Goal: Task Accomplishment & Management: Manage account settings

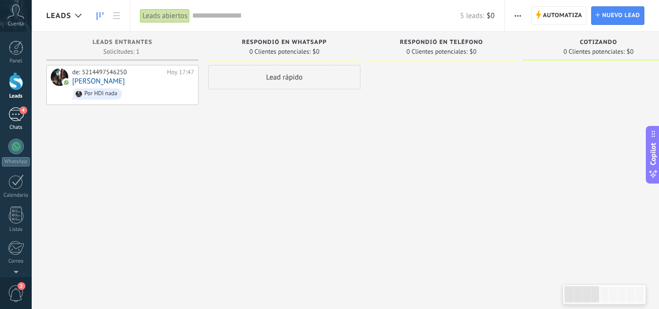
click at [16, 116] on div "4" at bounding box center [16, 114] width 16 height 14
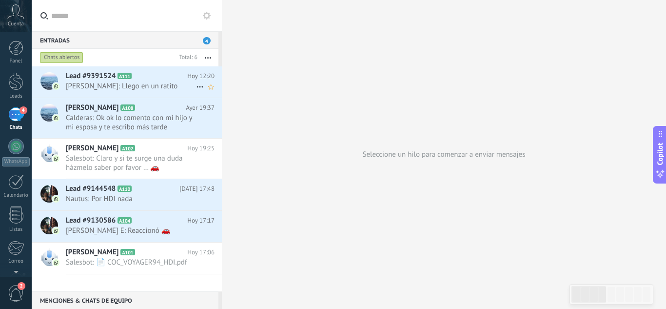
click at [91, 84] on span "[PERSON_NAME]: Llego en un ratito" at bounding box center [131, 85] width 130 height 9
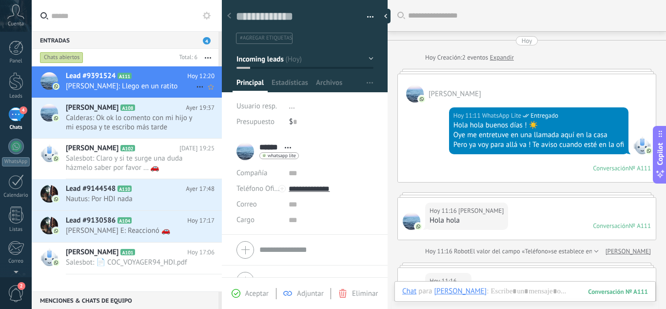
scroll to position [281, 0]
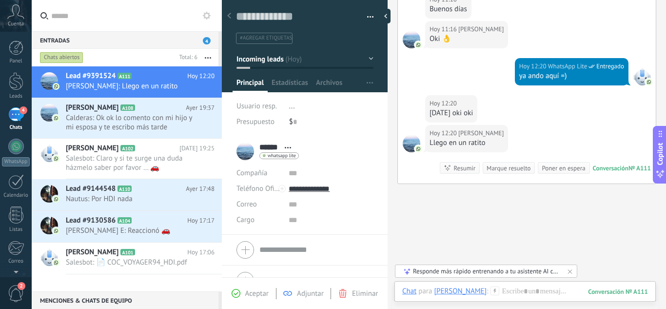
click at [17, 70] on div "Panel Leads 4 Chats WhatsApp Clientes" at bounding box center [16, 207] width 32 height 334
click at [17, 79] on div at bounding box center [16, 81] width 15 height 18
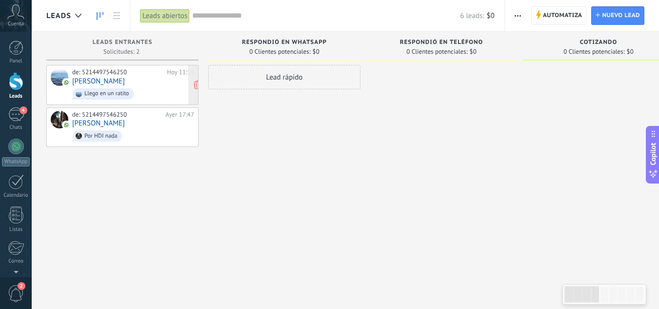
click at [149, 100] on span "Llego en un ratito" at bounding box center [133, 93] width 122 height 15
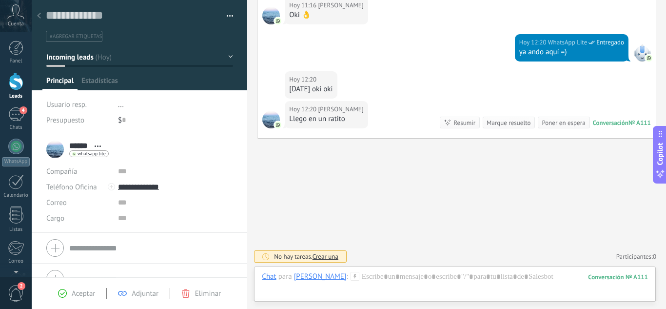
scroll to position [15, 0]
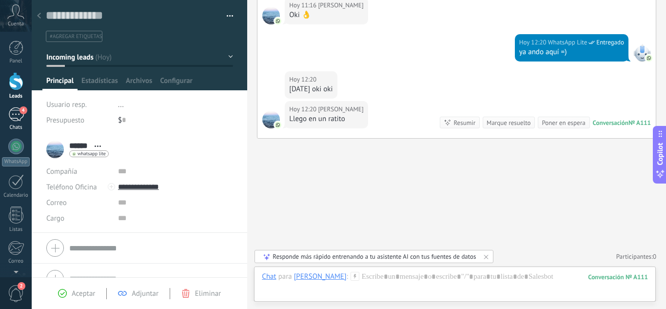
click at [20, 119] on div "4" at bounding box center [16, 114] width 16 height 14
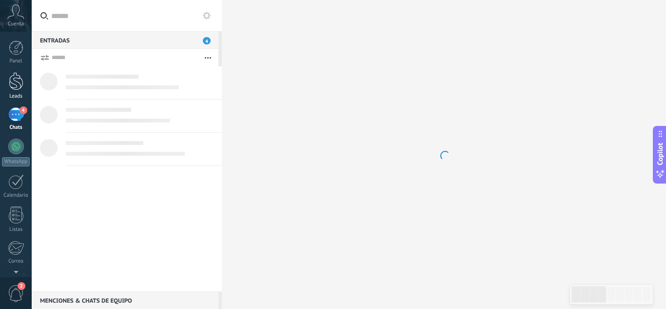
click at [18, 76] on div at bounding box center [16, 81] width 15 height 18
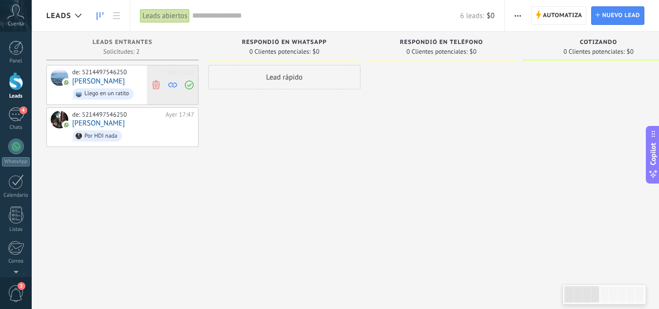
click at [156, 88] on icon at bounding box center [156, 84] width 9 height 9
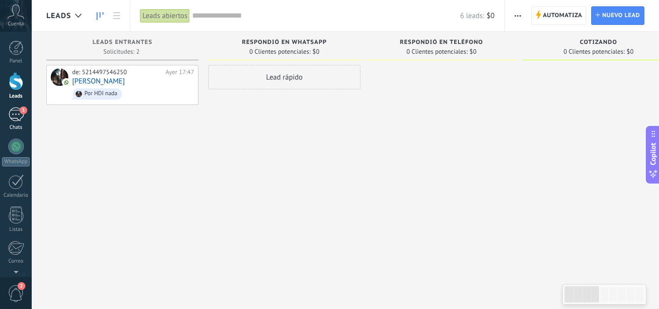
click at [15, 115] on div "3" at bounding box center [16, 114] width 16 height 14
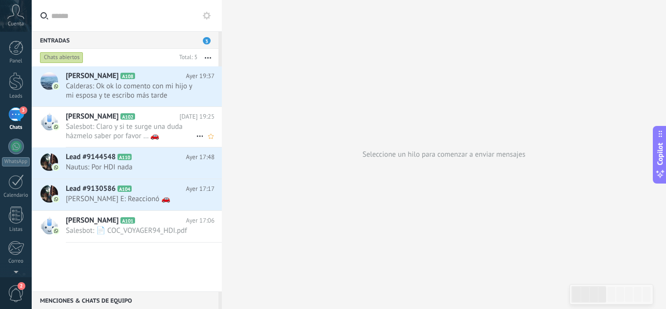
click at [102, 134] on span "Salesbot: Claro y si te surge una duda házmelo saber por favor … 🚗" at bounding box center [131, 131] width 130 height 19
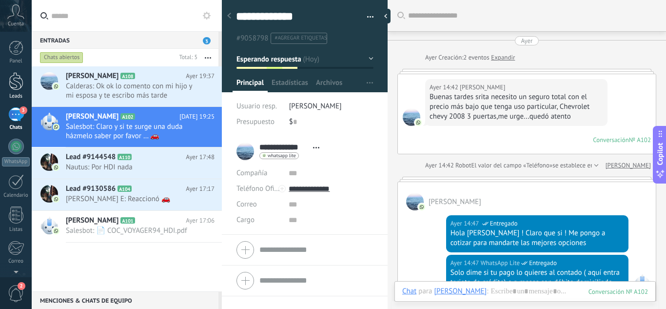
scroll to position [15, 0]
click at [16, 79] on div at bounding box center [16, 81] width 15 height 18
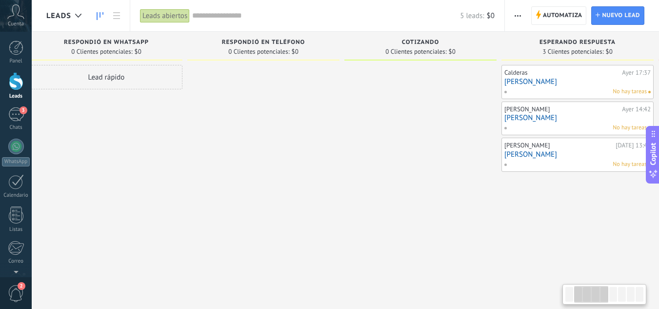
drag, startPoint x: 428, startPoint y: 194, endPoint x: 250, endPoint y: 195, distance: 178.0
click at [250, 195] on div at bounding box center [263, 155] width 152 height 181
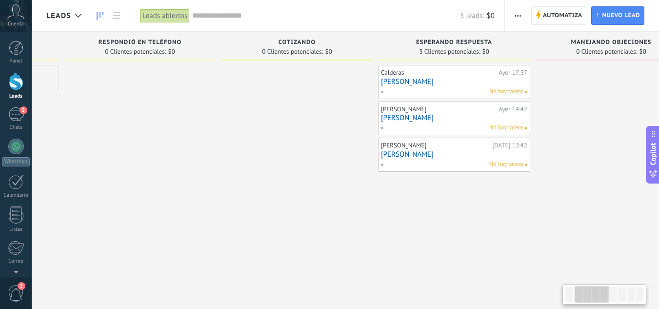
drag, startPoint x: 413, startPoint y: 220, endPoint x: 290, endPoint y: 226, distance: 123.5
click at [290, 226] on div at bounding box center [297, 155] width 152 height 181
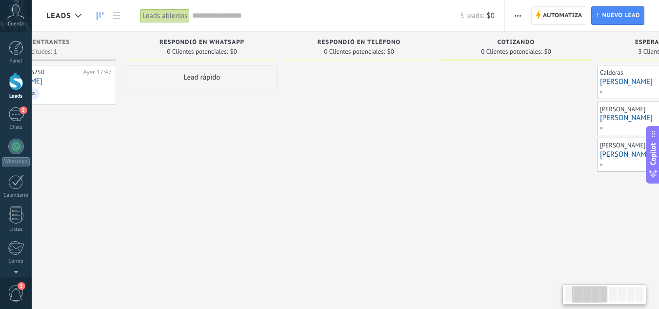
drag, startPoint x: 91, startPoint y: 223, endPoint x: 313, endPoint y: 224, distance: 221.9
click at [313, 224] on div at bounding box center [359, 155] width 152 height 181
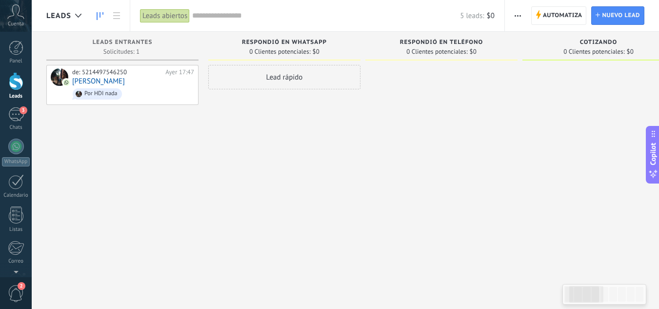
drag, startPoint x: 212, startPoint y: 198, endPoint x: 340, endPoint y: 202, distance: 128.8
click at [340, 202] on div "Lead rápido" at bounding box center [284, 155] width 152 height 181
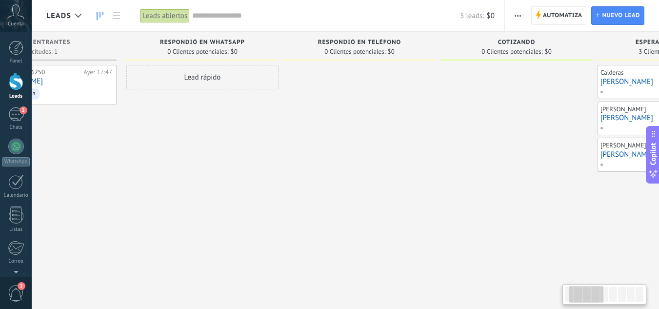
drag, startPoint x: 471, startPoint y: 131, endPoint x: 379, endPoint y: 131, distance: 91.7
click at [379, 131] on div at bounding box center [359, 155] width 152 height 181
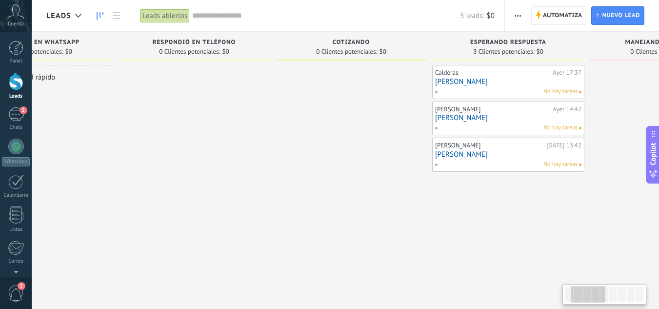
drag, startPoint x: 475, startPoint y: 147, endPoint x: 319, endPoint y: 130, distance: 156.9
click at [319, 130] on div at bounding box center [351, 155] width 152 height 181
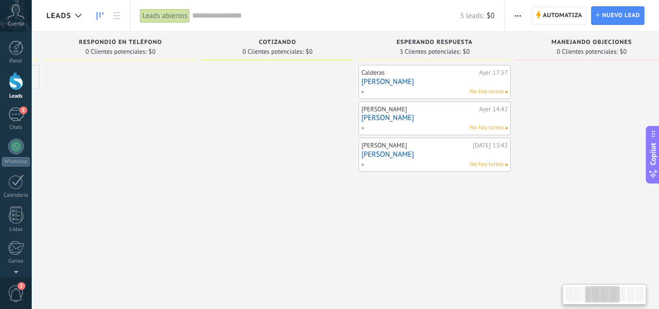
scroll to position [0, 375]
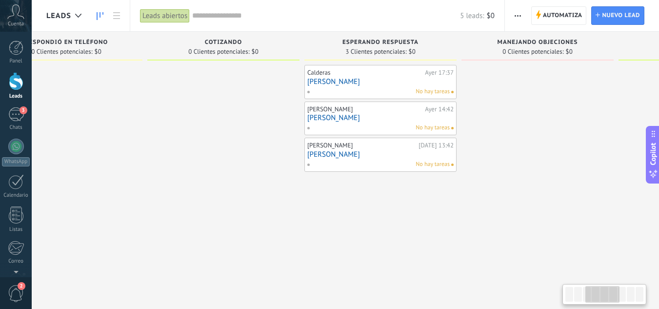
drag, startPoint x: 449, startPoint y: 206, endPoint x: 322, endPoint y: 200, distance: 126.9
click at [322, 200] on div "Calderas [DATE] 17:37 [PERSON_NAME] No hay tareas [PERSON_NAME][DATE] 14:42 [PE…" at bounding box center [380, 155] width 152 height 181
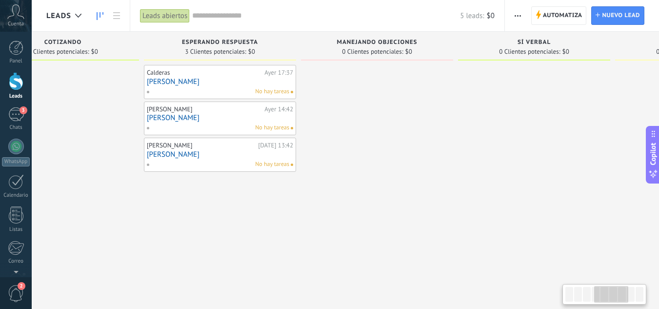
scroll to position [0, 565]
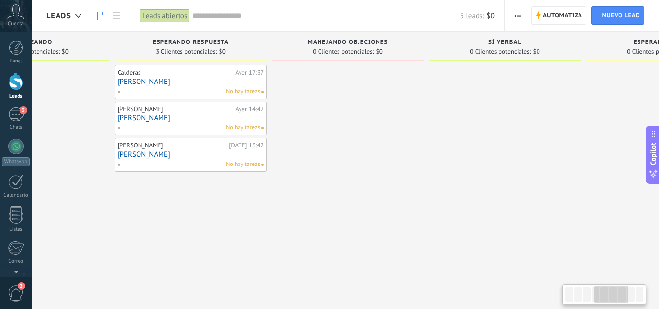
drag, startPoint x: 480, startPoint y: 202, endPoint x: 309, endPoint y: 218, distance: 171.9
click at [309, 218] on div at bounding box center [348, 155] width 152 height 181
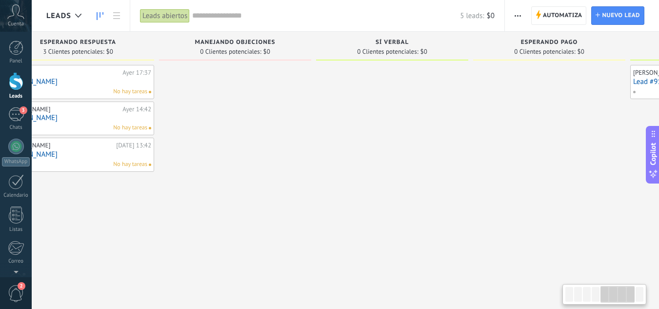
drag, startPoint x: 527, startPoint y: 118, endPoint x: 415, endPoint y: 131, distance: 113.4
click at [415, 131] on div at bounding box center [392, 155] width 152 height 181
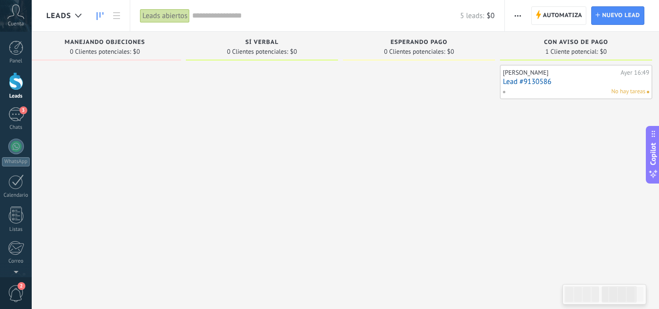
drag, startPoint x: 577, startPoint y: 98, endPoint x: 438, endPoint y: 126, distance: 142.3
click at [438, 126] on div at bounding box center [419, 155] width 152 height 181
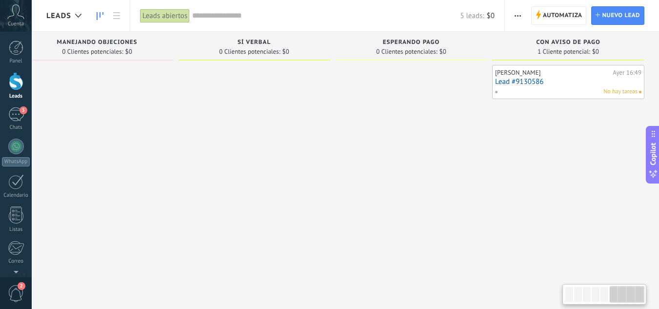
drag, startPoint x: 558, startPoint y: 172, endPoint x: 497, endPoint y: 173, distance: 61.5
click at [497, 173] on div "[PERSON_NAME][DATE] 16:49 Lead #9130586 No hay tareas" at bounding box center [568, 155] width 152 height 181
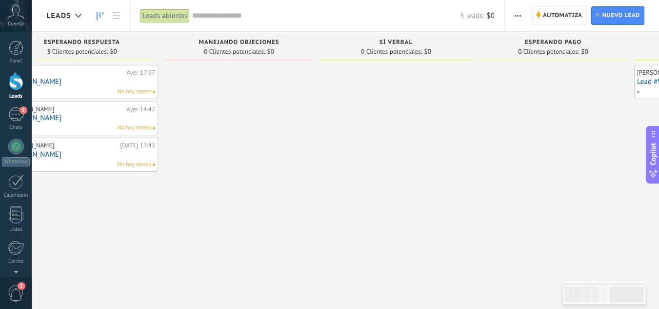
drag, startPoint x: 243, startPoint y: 174, endPoint x: 388, endPoint y: 164, distance: 145.7
click at [388, 164] on div at bounding box center [396, 155] width 152 height 181
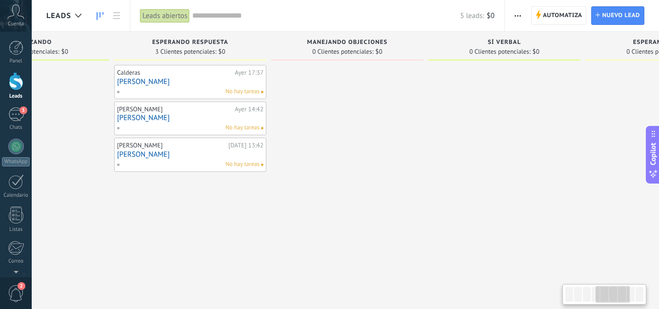
drag, startPoint x: 161, startPoint y: 196, endPoint x: 266, endPoint y: 199, distance: 104.9
click at [266, 199] on div "Esperando respuesta 3 Clientes potenciales: $0 Calderas [DATE] 17:37 [PERSON_NA…" at bounding box center [192, 139] width 157 height 215
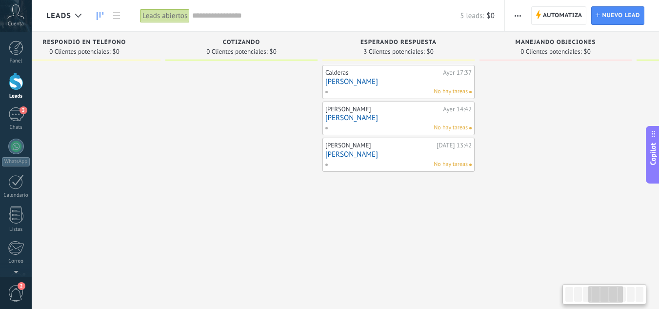
drag, startPoint x: 153, startPoint y: 218, endPoint x: 340, endPoint y: 230, distance: 187.6
click at [340, 230] on div "Calderas [DATE] 17:37 [PERSON_NAME] No hay tareas [PERSON_NAME][DATE] 14:42 [PE…" at bounding box center [398, 155] width 152 height 181
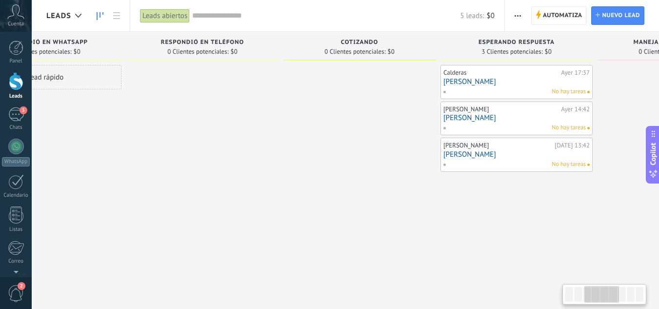
drag, startPoint x: 191, startPoint y: 221, endPoint x: 295, endPoint y: 226, distance: 104.0
click at [316, 226] on div at bounding box center [359, 155] width 152 height 181
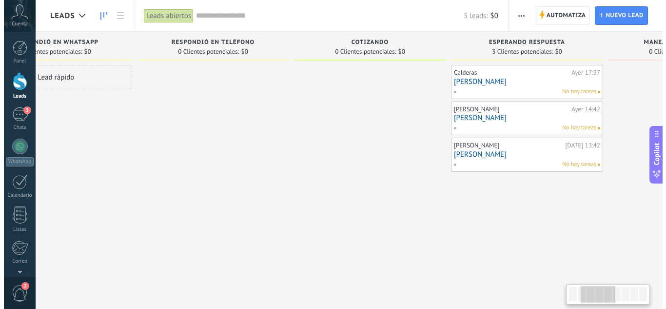
scroll to position [0, 26]
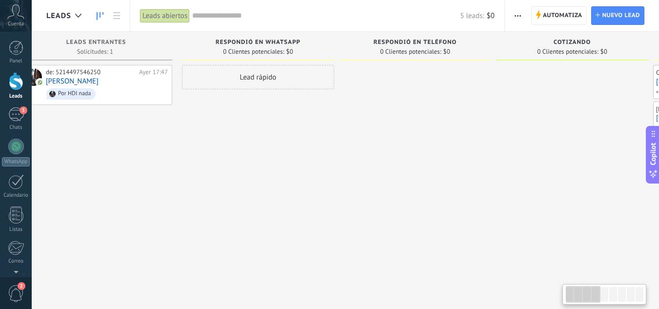
drag, startPoint x: 232, startPoint y: 219, endPoint x: 438, endPoint y: 219, distance: 205.8
click at [438, 219] on div at bounding box center [415, 155] width 152 height 181
click at [122, 86] on span "Por HDI nada" at bounding box center [107, 93] width 122 height 15
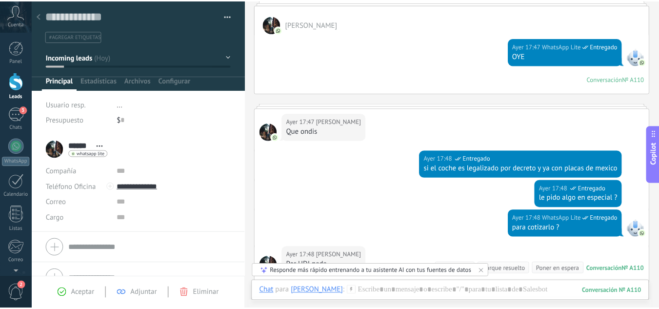
scroll to position [374, 0]
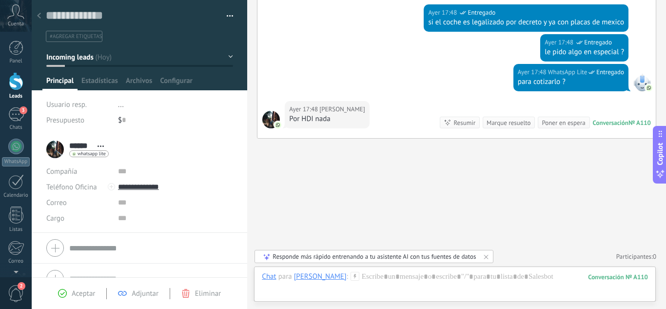
click at [23, 82] on link "Leads" at bounding box center [16, 85] width 32 height 27
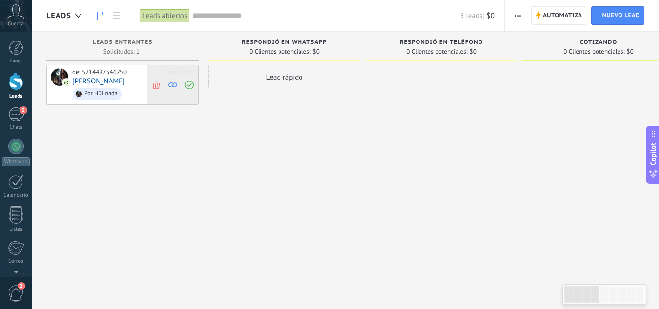
click at [152, 83] on icon at bounding box center [156, 84] width 9 height 9
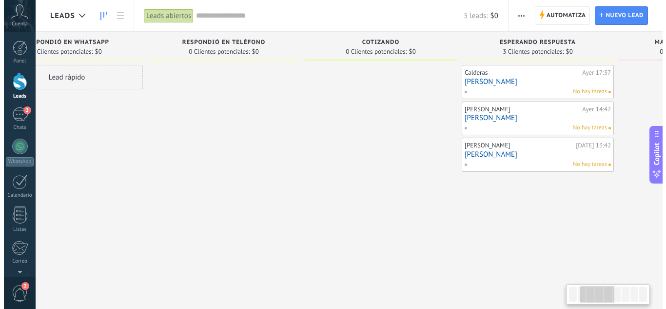
scroll to position [0, 228]
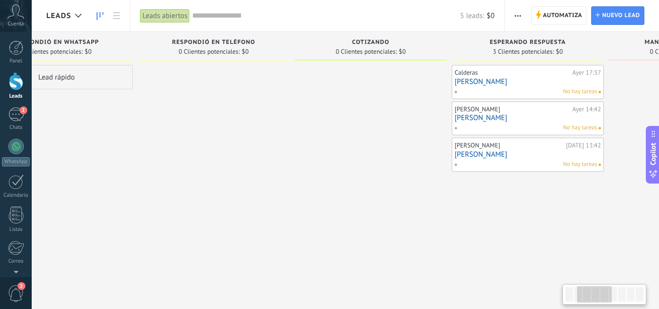
drag, startPoint x: 453, startPoint y: 172, endPoint x: 226, endPoint y: 180, distance: 227.4
click at [226, 180] on div at bounding box center [214, 155] width 152 height 181
click at [517, 78] on link "[PERSON_NAME]" at bounding box center [528, 82] width 146 height 8
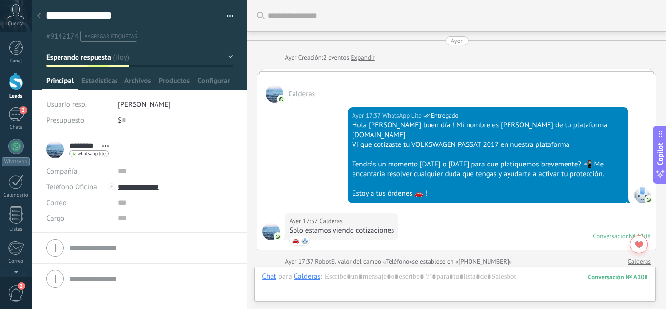
scroll to position [15, 0]
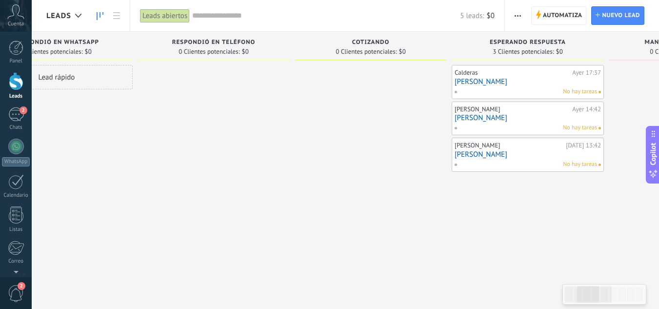
click at [523, 124] on div "No hay tareas" at bounding box center [525, 127] width 143 height 9
click at [518, 117] on link "[PERSON_NAME]" at bounding box center [528, 118] width 146 height 8
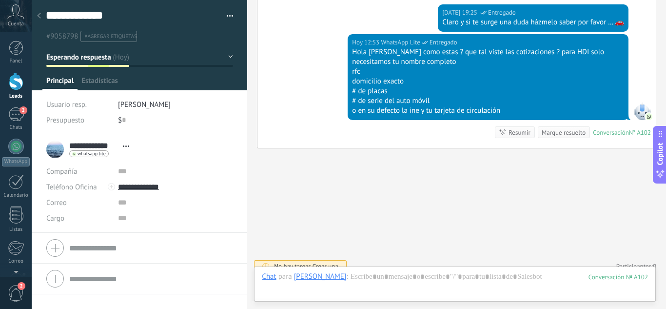
scroll to position [15, 0]
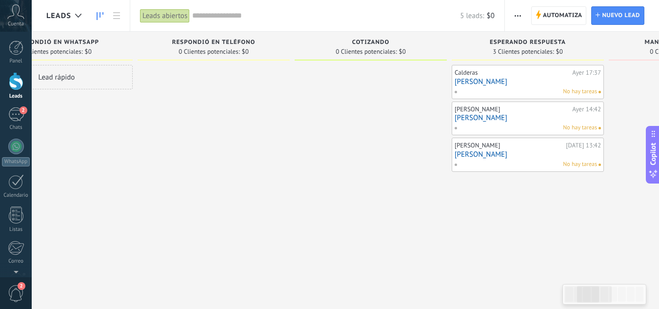
click at [526, 165] on div "No hay tareas" at bounding box center [525, 164] width 143 height 9
click at [494, 152] on link "[PERSON_NAME]" at bounding box center [528, 154] width 146 height 8
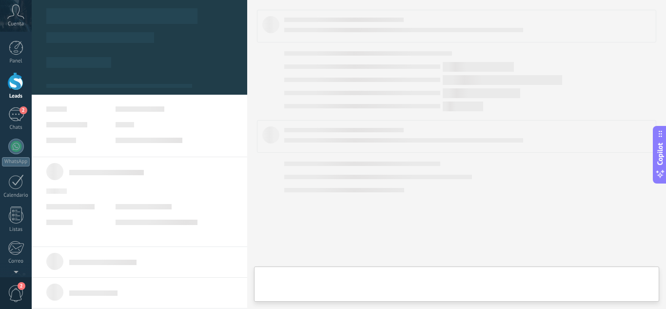
type textarea "**********"
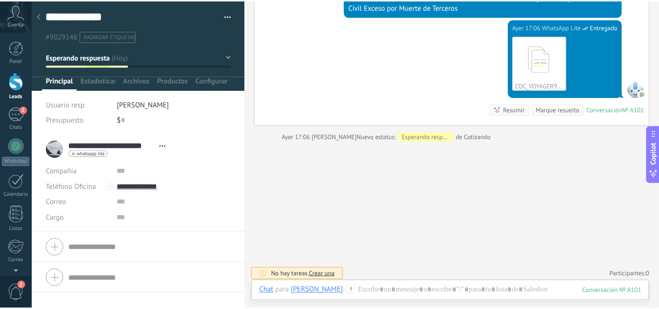
scroll to position [850, 0]
